Goal: Task Accomplishment & Management: Manage account settings

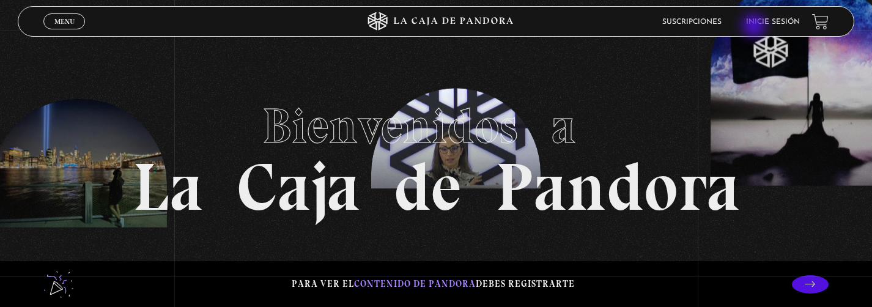
click at [755, 27] on li "Inicie sesión" at bounding box center [773, 21] width 54 height 19
click at [763, 24] on link "Inicie sesión" at bounding box center [773, 21] width 54 height 7
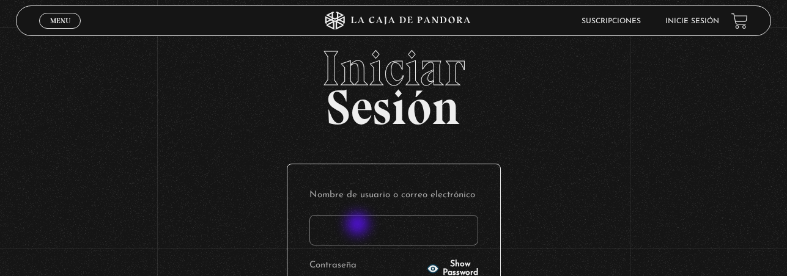
click at [360, 226] on input "Nombre de usuario o correo electrónico" at bounding box center [393, 230] width 169 height 31
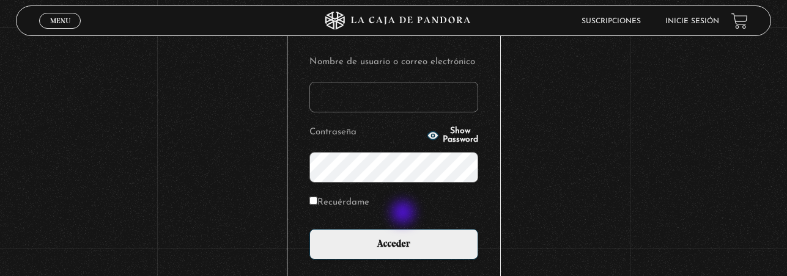
scroll to position [134, 0]
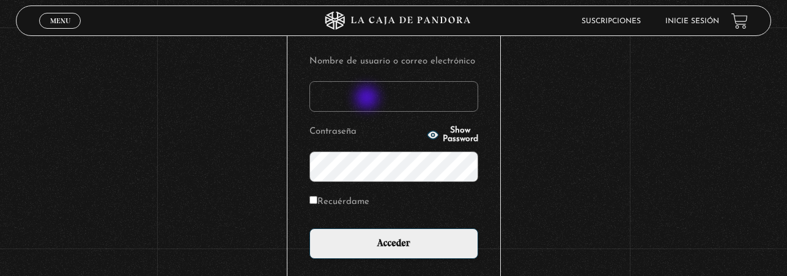
click at [368, 99] on input "Nombre de usuario o correo electrónico" at bounding box center [393, 96] width 169 height 31
type input "ljessie360@gmail.com"
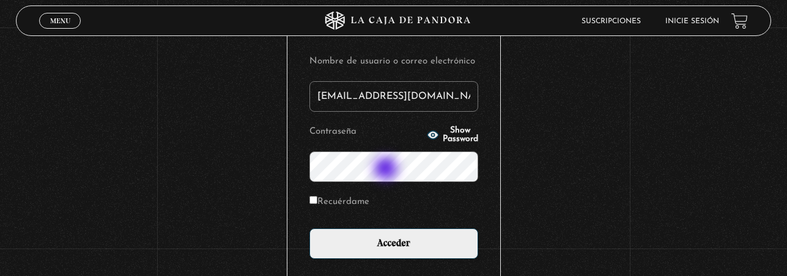
click at [309, 229] on input "Acceder" at bounding box center [393, 244] width 169 height 31
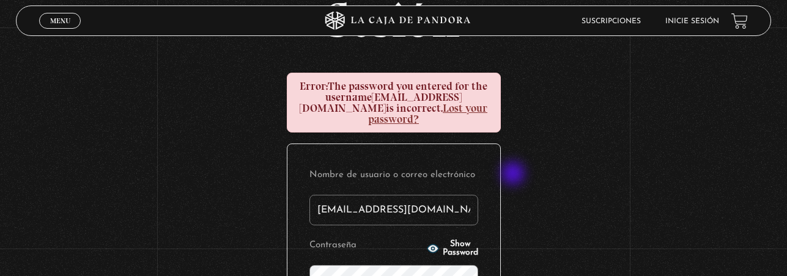
scroll to position [100, 0]
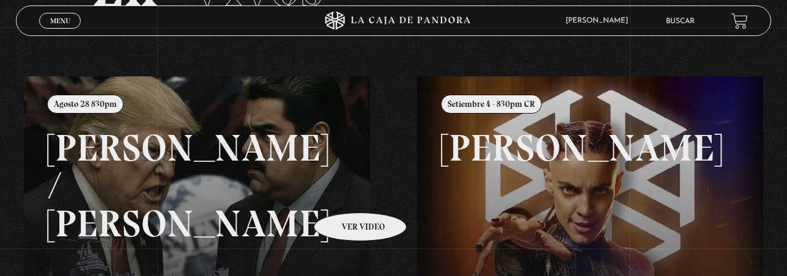
scroll to position [109, 0]
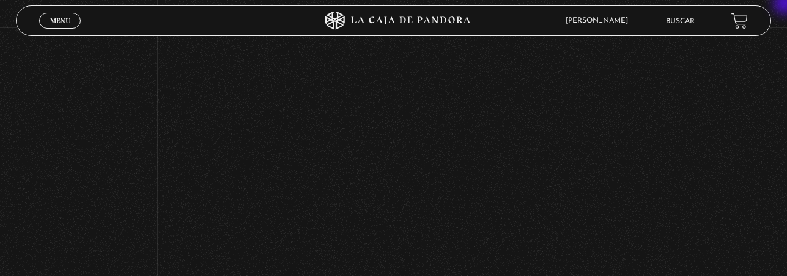
scroll to position [164, 0]
click at [77, 24] on link "Menu Cerrar" at bounding box center [60, 21] width 42 height 16
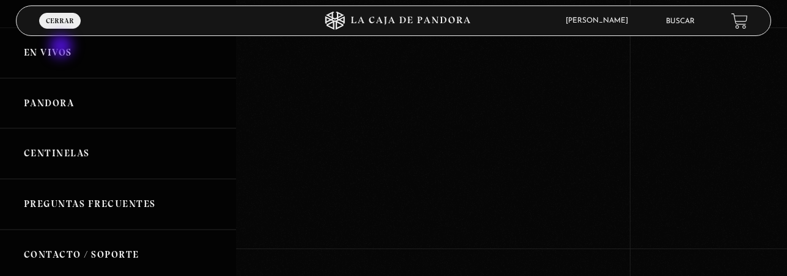
click at [62, 48] on link "En vivos" at bounding box center [118, 53] width 236 height 51
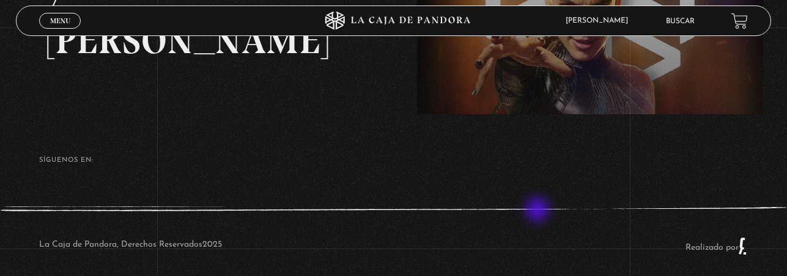
scroll to position [294, 0]
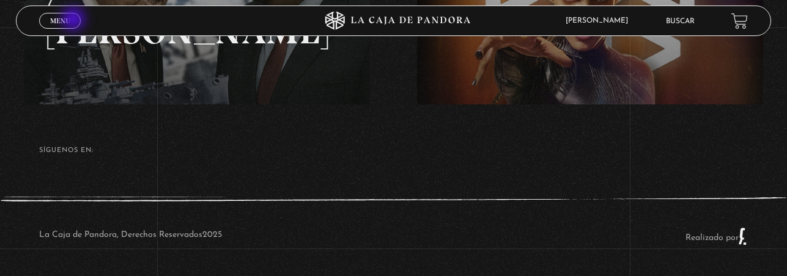
click at [75, 19] on link "Menu Cerrar" at bounding box center [60, 21] width 42 height 16
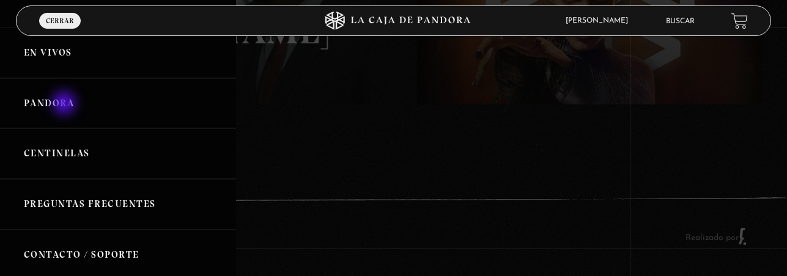
click at [65, 104] on link "Pandora" at bounding box center [118, 103] width 236 height 51
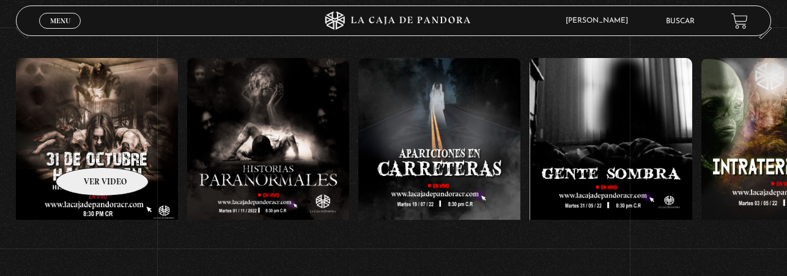
scroll to position [1276, 0]
